Goal: Transaction & Acquisition: Purchase product/service

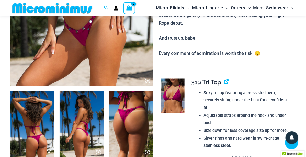
scroll to position [184, 0]
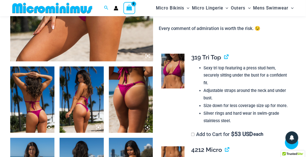
click at [42, 105] on img at bounding box center [32, 99] width 44 height 66
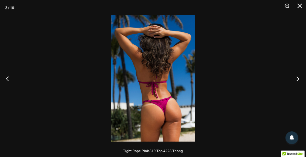
click at [298, 76] on button "Next" at bounding box center [296, 79] width 19 height 26
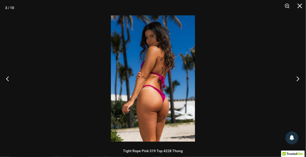
click at [298, 76] on button "Next" at bounding box center [296, 79] width 19 height 26
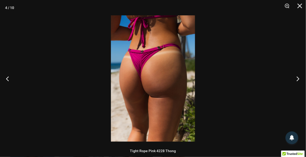
click at [298, 76] on button "Next" at bounding box center [296, 79] width 19 height 26
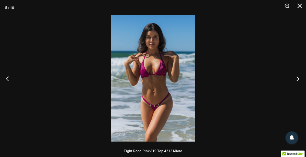
click at [298, 76] on button "Next" at bounding box center [296, 79] width 19 height 26
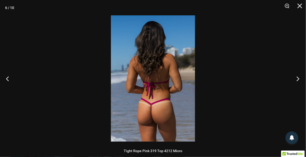
click at [298, 76] on button "Next" at bounding box center [296, 79] width 19 height 26
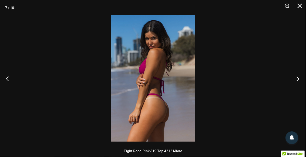
click at [298, 76] on button "Next" at bounding box center [296, 79] width 19 height 26
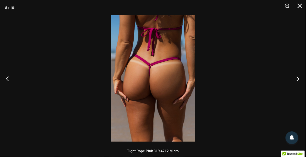
click at [298, 76] on button "Next" at bounding box center [296, 79] width 19 height 26
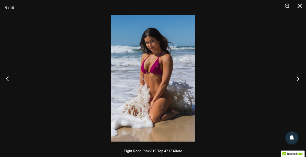
click at [298, 76] on button "Next" at bounding box center [296, 79] width 19 height 26
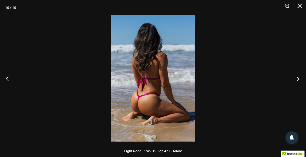
click at [298, 76] on button "Next" at bounding box center [296, 79] width 19 height 26
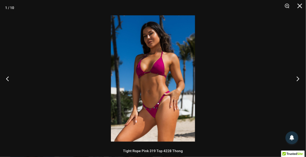
click at [298, 76] on button "Next" at bounding box center [296, 79] width 19 height 26
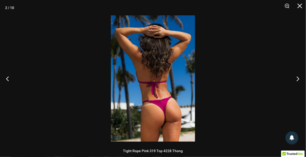
click at [298, 76] on button "Next" at bounding box center [296, 79] width 19 height 26
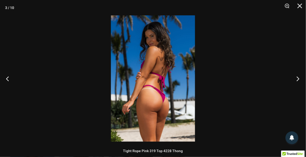
click at [298, 76] on button "Next" at bounding box center [296, 79] width 19 height 26
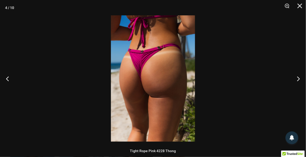
click at [283, 77] on div at bounding box center [153, 78] width 306 height 157
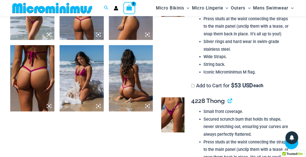
scroll to position [387, 0]
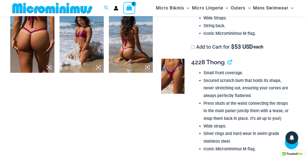
click at [178, 92] on img at bounding box center [172, 76] width 23 height 35
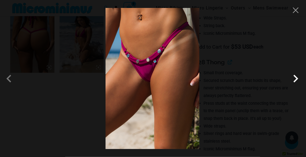
click at [293, 78] on span at bounding box center [295, 78] width 15 height 15
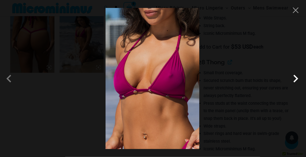
click at [293, 78] on span at bounding box center [295, 78] width 15 height 15
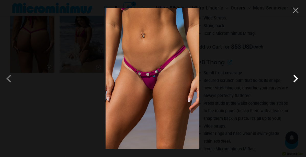
click at [293, 78] on span at bounding box center [295, 78] width 15 height 15
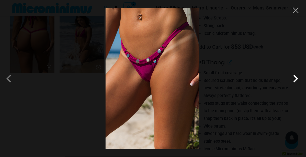
click at [293, 78] on span at bounding box center [295, 78] width 15 height 15
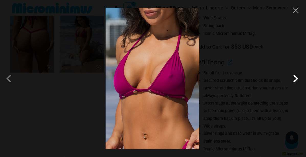
click at [293, 78] on span at bounding box center [295, 78] width 15 height 15
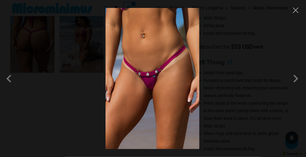
click at [227, 77] on div at bounding box center [153, 78] width 306 height 157
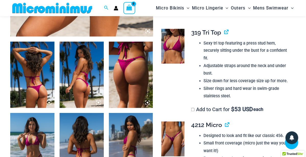
scroll to position [7, 0]
